Goal: Task Accomplishment & Management: Manage account settings

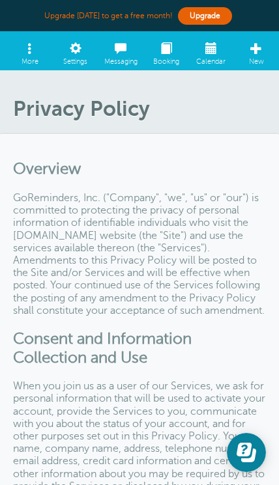
click at [68, 50] on span at bounding box center [75, 44] width 45 height 25
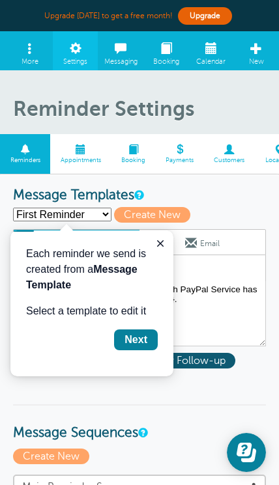
click at [160, 247] on icon "Close guide" at bounding box center [160, 243] width 10 height 10
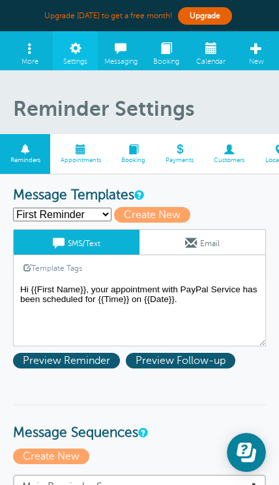
click at [81, 57] on span at bounding box center [75, 44] width 45 height 25
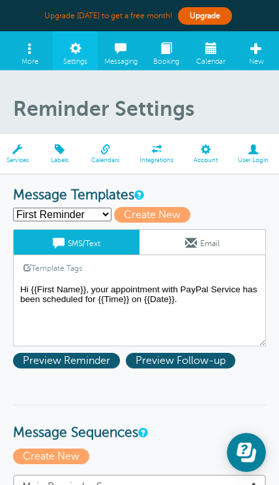
scroll to position [0, 349]
click at [208, 153] on span at bounding box center [206, 150] width 44 height 10
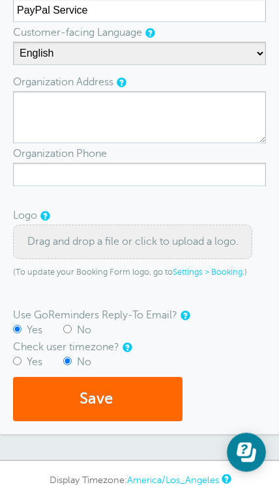
scroll to position [259, 0]
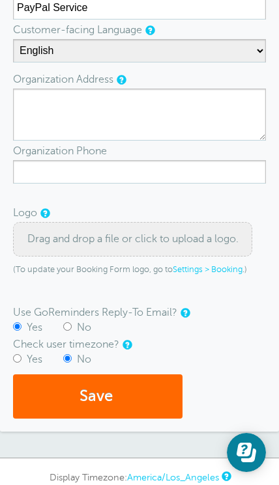
click at [67, 233] on div "Drag and drop a file or click to upload a logo." at bounding box center [132, 239] width 239 height 35
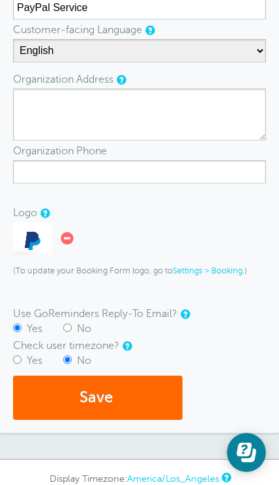
click at [133, 391] on button "Save" at bounding box center [97, 398] width 169 height 45
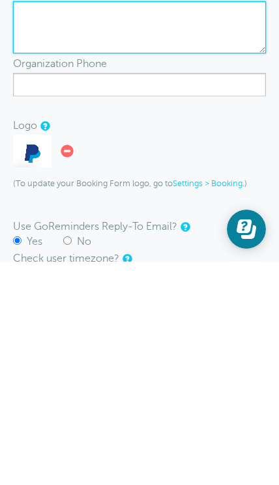
scroll to position [181, 0]
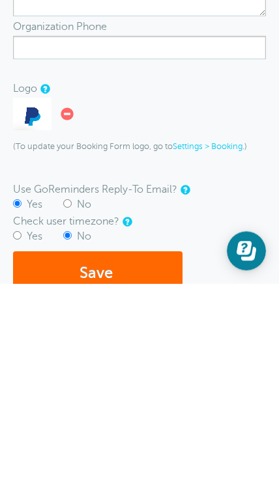
click at [145, 453] on button "Save" at bounding box center [97, 475] width 169 height 45
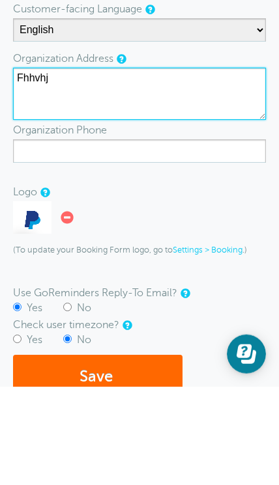
type textarea "Fhhvhj"
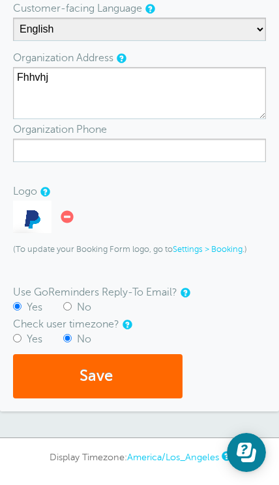
click at [147, 371] on button "Save" at bounding box center [97, 376] width 169 height 45
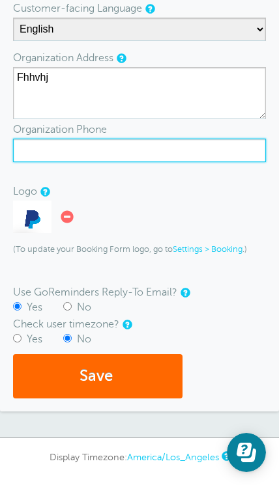
scroll to position [276, 0]
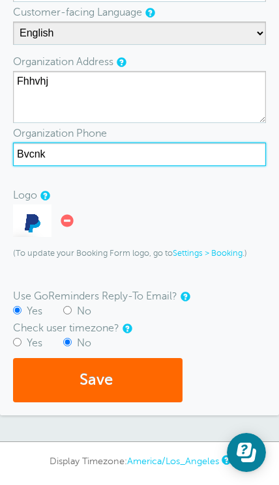
type input "Bvcnk"
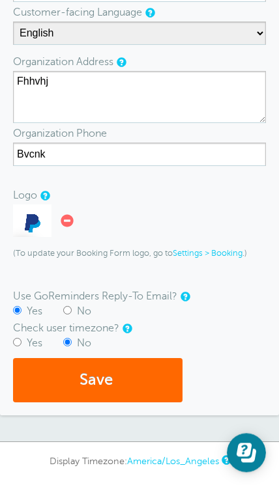
click at [147, 380] on button "Save" at bounding box center [97, 380] width 169 height 45
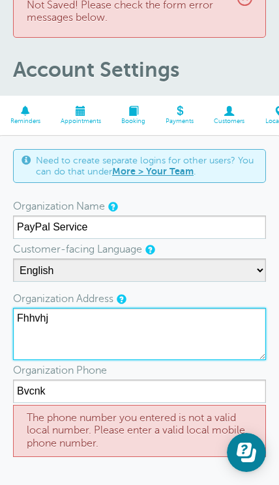
click at [68, 321] on textarea "Fhhvhj" at bounding box center [139, 334] width 253 height 52
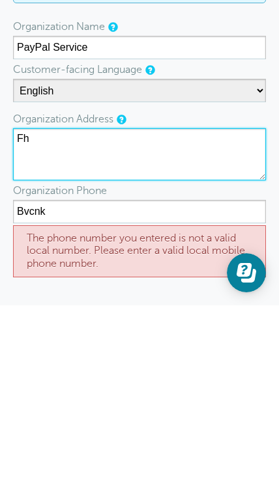
type textarea "F"
click at [37, 308] on textarea "Fhhvhj" at bounding box center [139, 334] width 253 height 52
paste textarea "Brooks and Banyon LLC 80 Superior Lane, Suite 101 Magnolia, TX 77354"
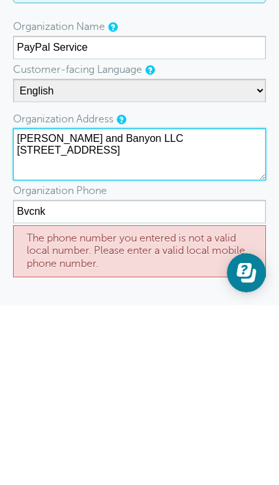
type textarea "Brooks and Banyon LLC 80 Superior Lane, Suite 101 Magnolia, TX 77354"
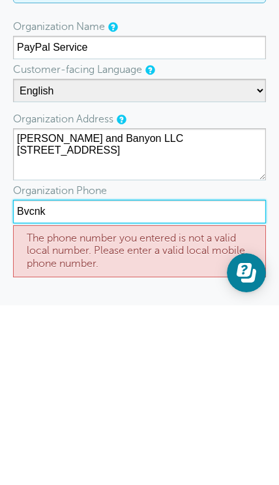
click at [65, 380] on input "Bvcnk" at bounding box center [139, 391] width 253 height 23
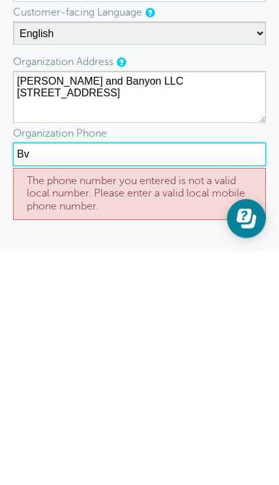
type input "B"
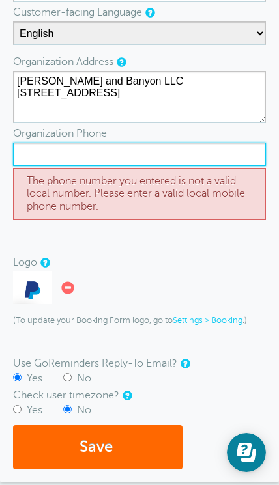
click at [46, 152] on input "Organization Phone" at bounding box center [139, 154] width 253 height 23
paste input "+1 (903) 393-1078"
click at [120, 158] on input "+1 (903) 393-1078" at bounding box center [139, 154] width 253 height 23
type input "+1 (903) 393-1075"
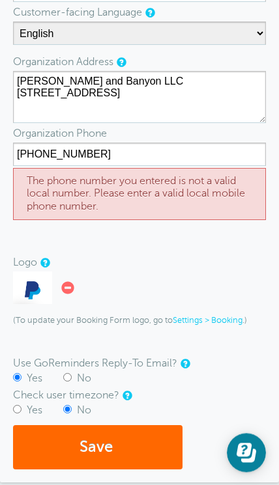
click at [138, 450] on button "Save" at bounding box center [97, 447] width 169 height 45
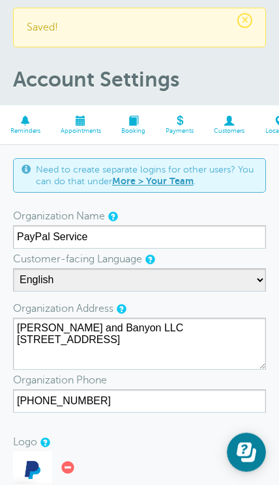
scroll to position [76, 0]
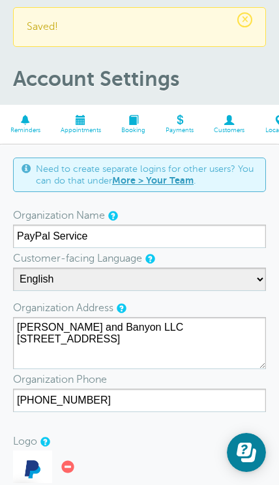
click at [216, 122] on span at bounding box center [229, 120] width 51 height 10
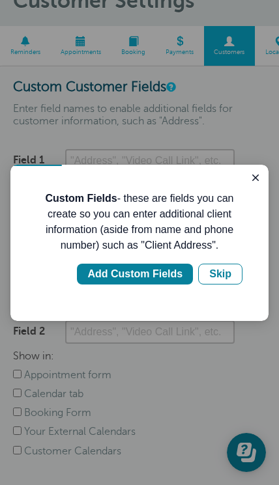
scroll to position [109, 0]
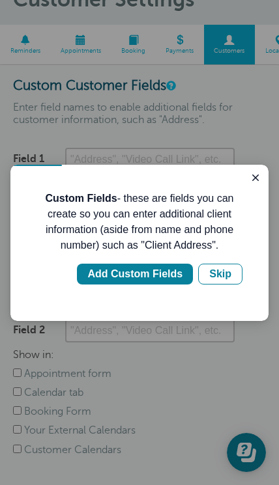
click at [257, 178] on icon "Close guide" at bounding box center [255, 178] width 10 height 10
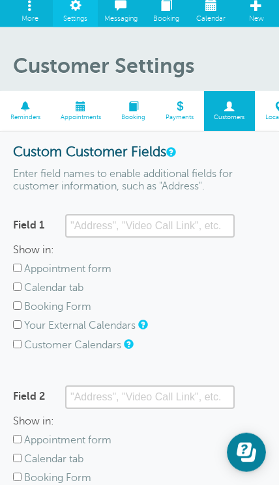
scroll to position [44, 0]
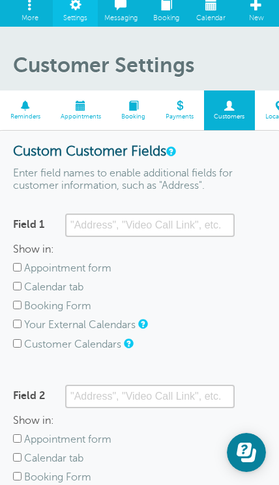
click at [87, 100] on link "Appointments" at bounding box center [80, 111] width 61 height 40
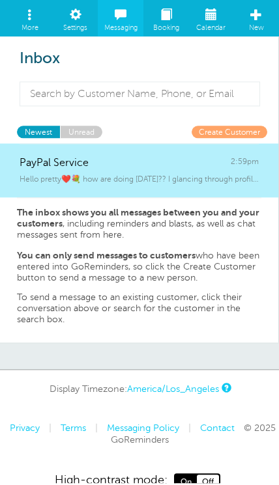
scroll to position [32, 0]
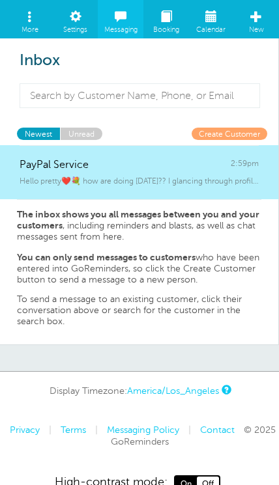
click at [253, 130] on link "Create Customer" at bounding box center [230, 134] width 76 height 12
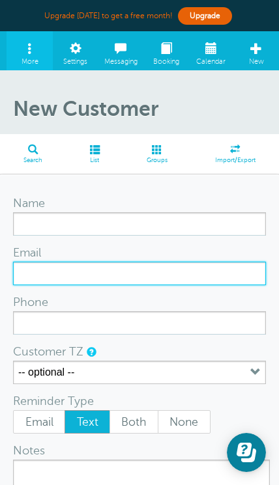
click at [42, 273] on input "Email" at bounding box center [139, 273] width 253 height 23
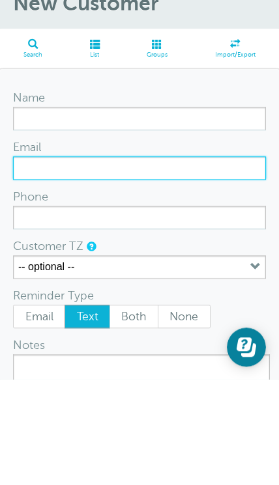
click at [48, 262] on input "Email" at bounding box center [139, 273] width 253 height 23
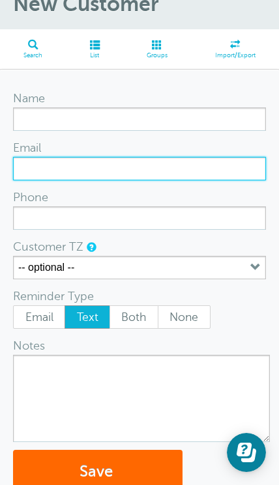
paste input "+1 (903) 393-1078"
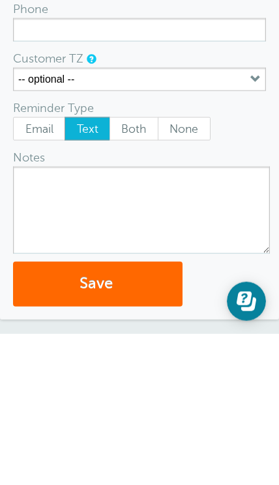
scroll to position [148, 0]
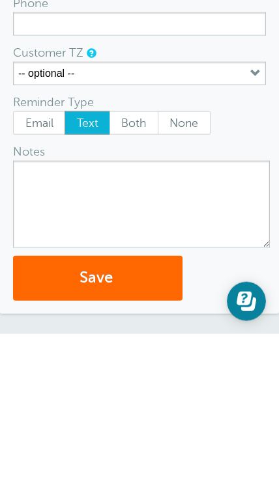
type input "+1 (903) 393-1078"
click at [38, 263] on span "Email" at bounding box center [39, 274] width 51 height 22
click at [13, 262] on input "Email" at bounding box center [12, 262] width 1 height 1
radio input "true"
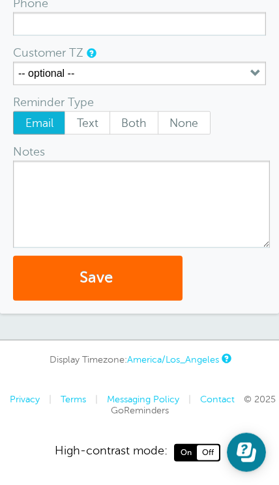
click at [50, 180] on textarea "Notes" at bounding box center [141, 204] width 257 height 87
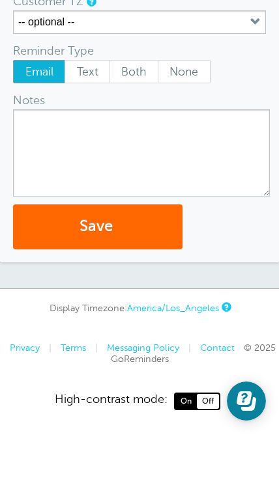
scroll to position [328, 0]
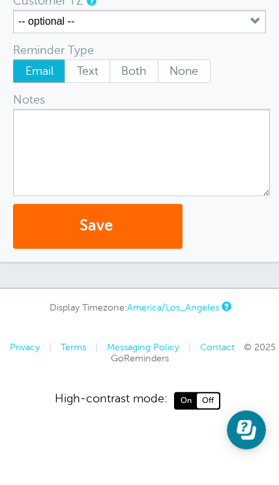
paste textarea "Lor ipsu dolorsit a consect ad $5,387 eli s doeiusmod temp inc utla etdolo ma a…"
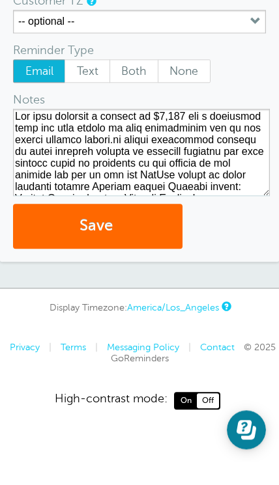
scroll to position [294, 0]
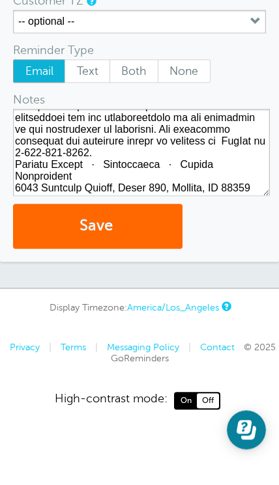
type textarea "Lor ipsu dolorsit a consect ad $5,387 eli s doeiusmod temp inc utla etdolo ma a…"
click at [161, 250] on button "Save" at bounding box center [97, 249] width 169 height 45
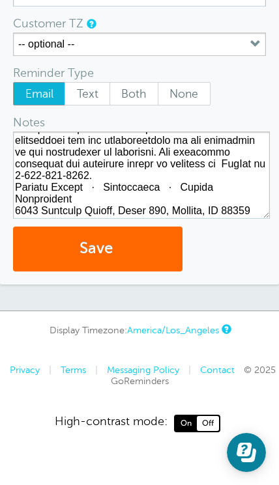
scroll to position [70, 0]
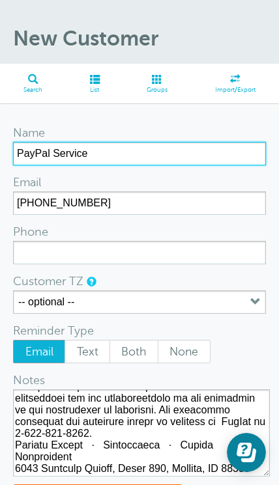
type input "PayPal Service"
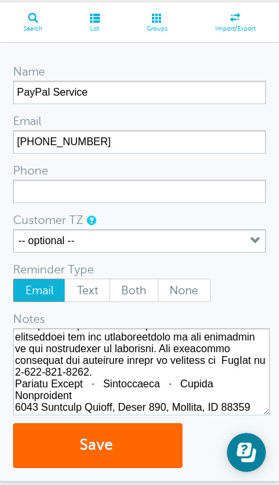
click at [153, 446] on button "Save" at bounding box center [97, 445] width 169 height 45
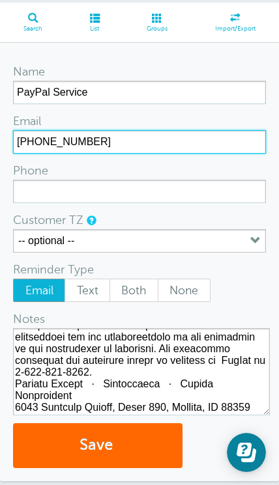
scroll to position [105, 0]
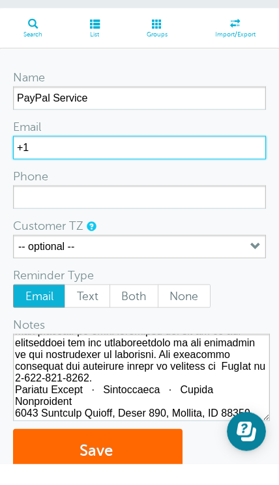
type input "+"
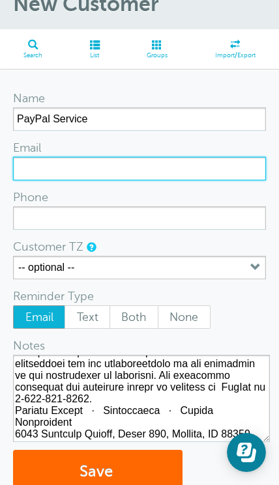
click at [141, 160] on input "Email" at bounding box center [139, 168] width 253 height 23
paste input "z94vzj@jxpomup.com"
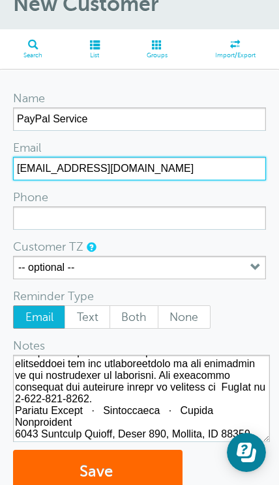
type input "z94vzj@jxpomup.com"
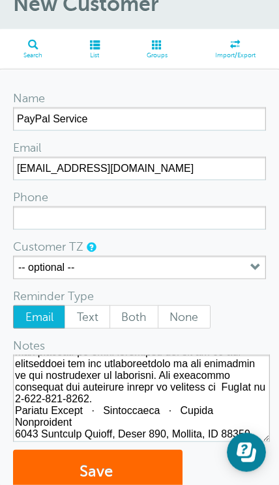
click at [143, 463] on button "Save" at bounding box center [97, 472] width 169 height 45
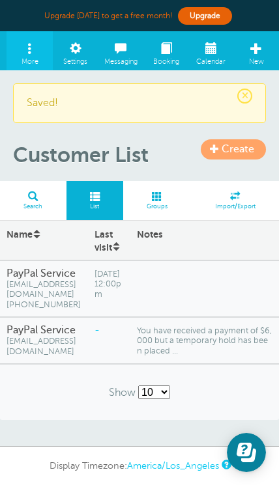
click at [207, 356] on span "You have received a payment of $6,000 but a temporary hold has been placed ..." at bounding box center [205, 341] width 136 height 30
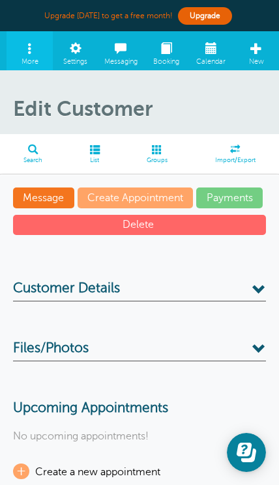
click at [253, 289] on span at bounding box center [259, 290] width 14 height 14
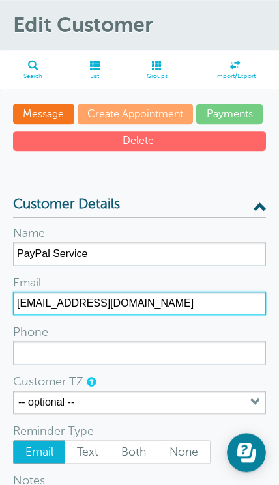
click at [80, 292] on input "z94vzj@jxpomup.com" at bounding box center [139, 303] width 253 height 23
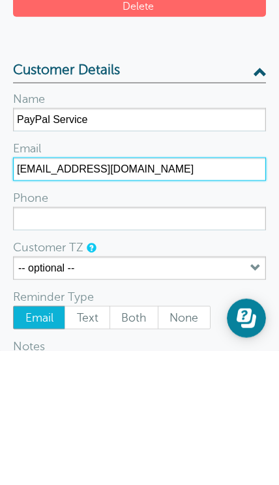
click at [57, 292] on input "z94vzj@jxpomup.com" at bounding box center [139, 303] width 253 height 23
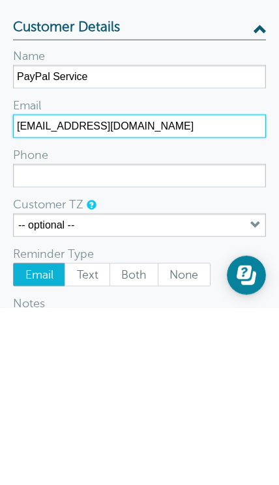
type input "michealray782@gmail.com"
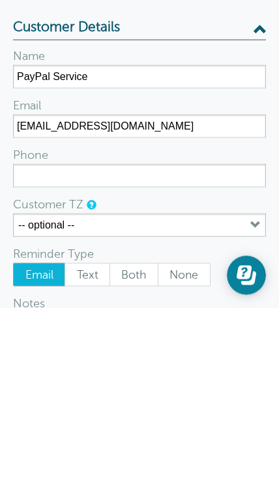
scroll to position [262, 0]
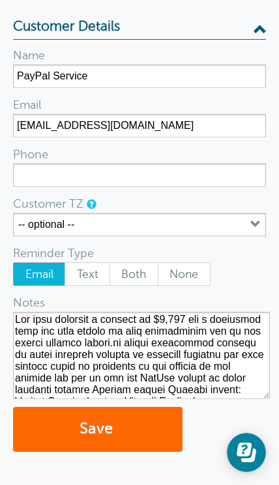
click at [141, 421] on button "Save" at bounding box center [97, 429] width 169 height 45
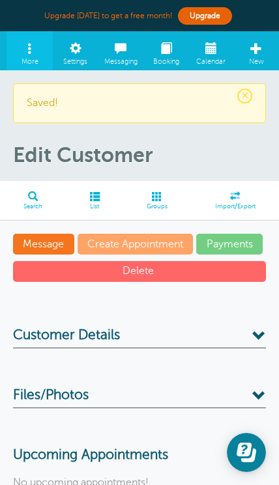
click at [44, 243] on link "Message" at bounding box center [43, 244] width 61 height 21
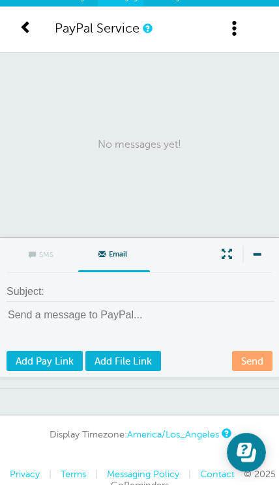
scroll to position [66, 0]
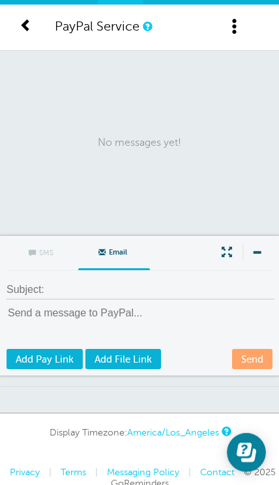
click at [40, 313] on textarea at bounding box center [141, 327] width 268 height 42
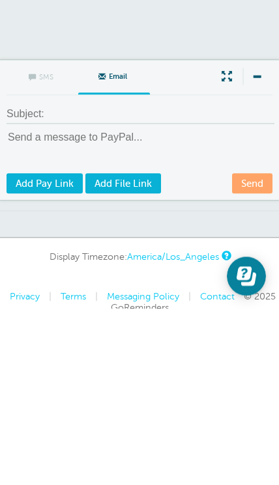
scroll to position [117, 4]
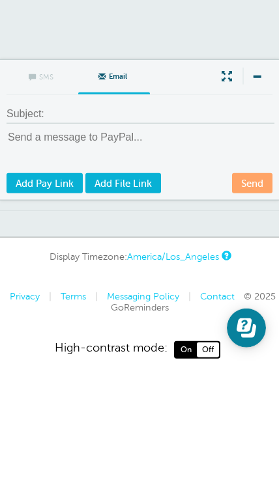
click at [36, 255] on textarea at bounding box center [141, 276] width 268 height 42
paste textarea "Lor ipsu dolorsit a consect ad $5,387 eli s doeiusmod temp inc utla etdolo ma a…"
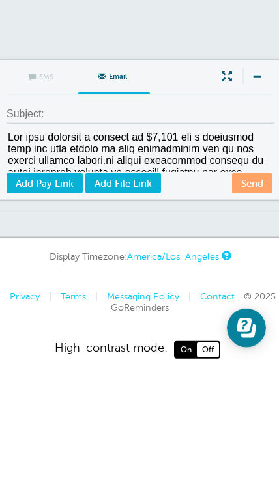
scroll to position [287, 0]
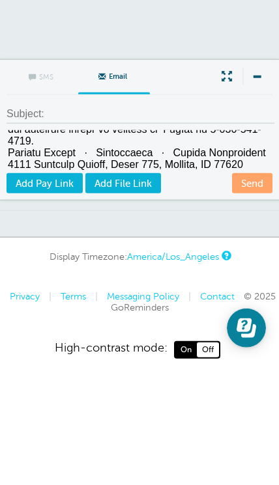
type textarea "Lor ipsu dolorsit a consect ad $5,387 eli s doeiusmod temp inc utla etdolo ma a…"
click at [254, 298] on link "Send" at bounding box center [252, 308] width 40 height 20
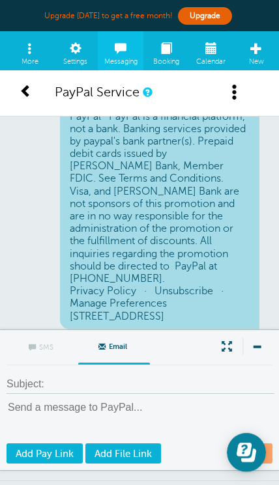
scroll to position [483, 0]
